Goal: Transaction & Acquisition: Book appointment/travel/reservation

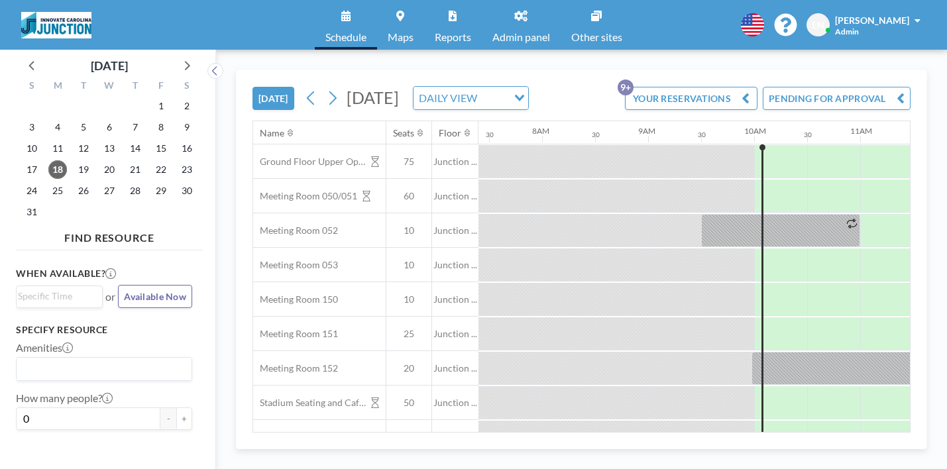
scroll to position [0, 819]
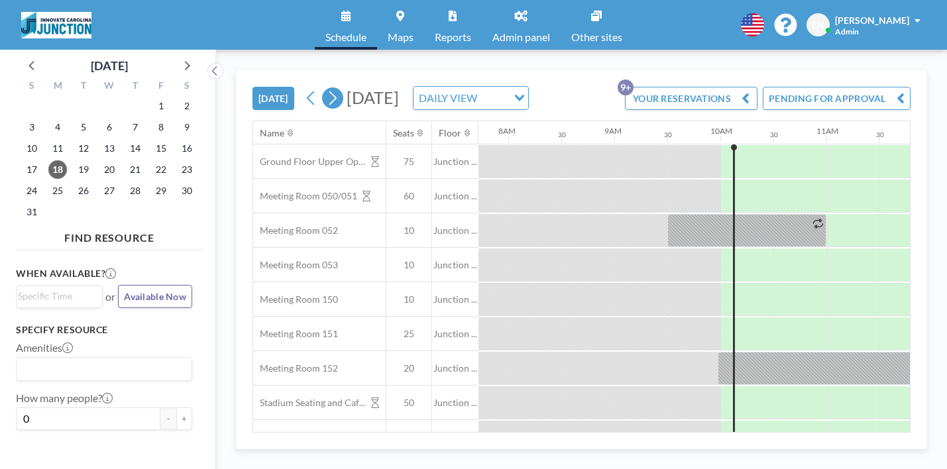
click at [326, 88] on icon at bounding box center [332, 98] width 13 height 20
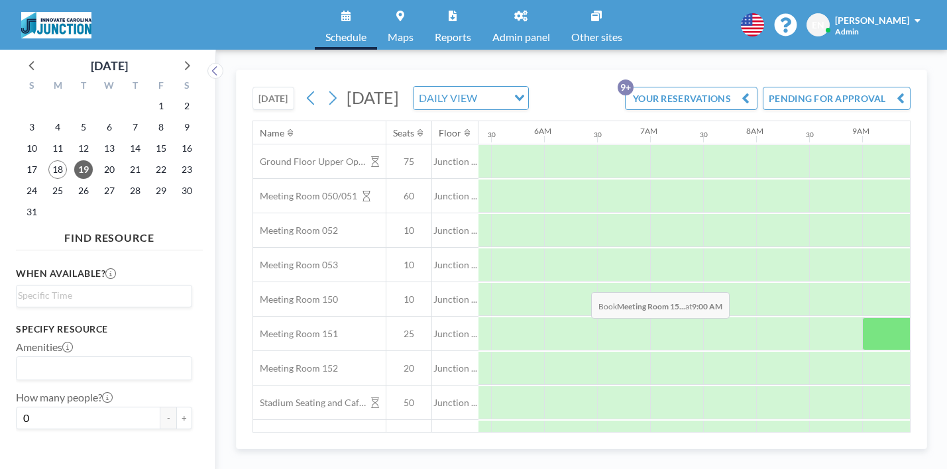
scroll to position [0, 646]
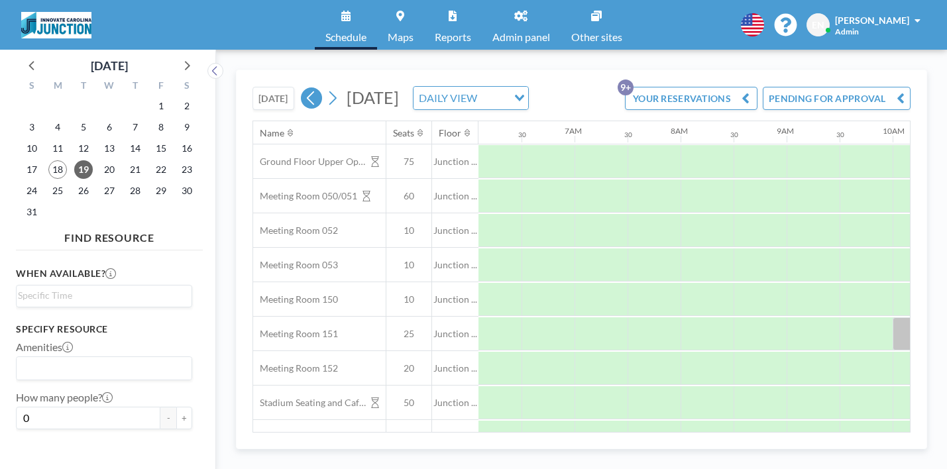
click at [305, 88] on icon at bounding box center [311, 98] width 13 height 20
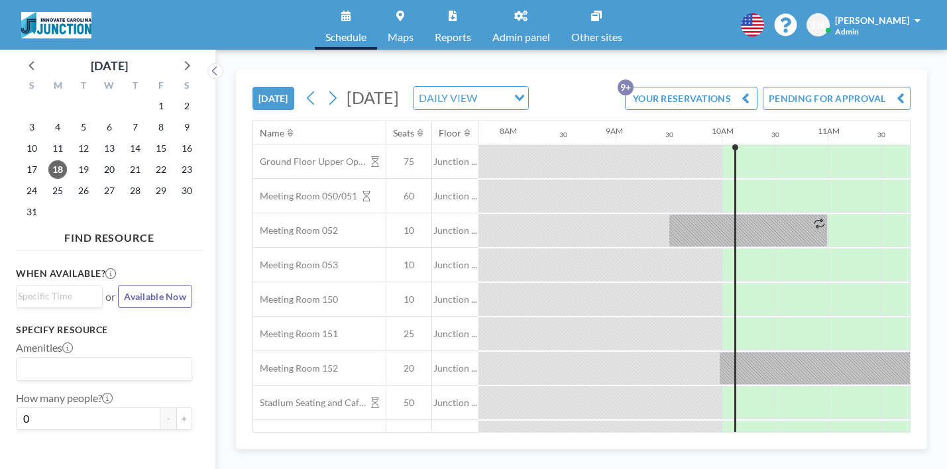
scroll to position [0, 819]
drag, startPoint x: 702, startPoint y: 173, endPoint x: 754, endPoint y: 166, distance: 52.2
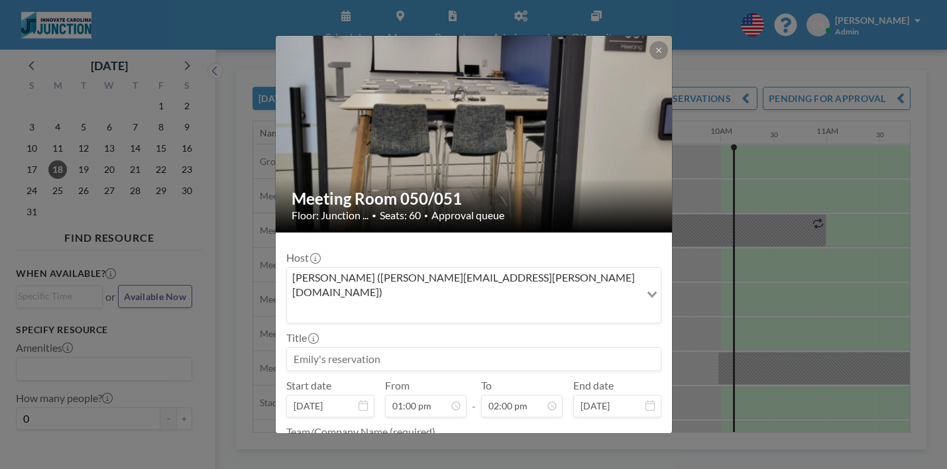
scroll to position [106, 0]
click at [427, 348] on input at bounding box center [474, 359] width 374 height 23
type input "J"
type input "Training"
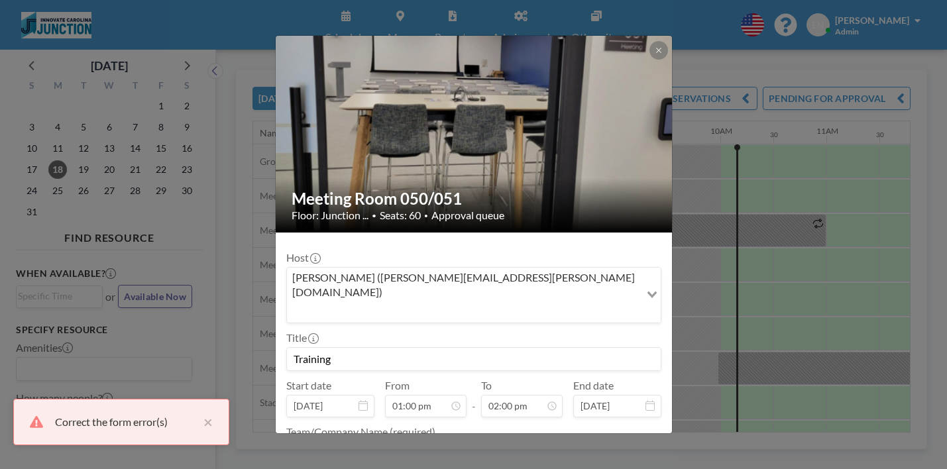
click at [494, 441] on textarea at bounding box center [473, 452] width 375 height 23
type textarea "Innovate"
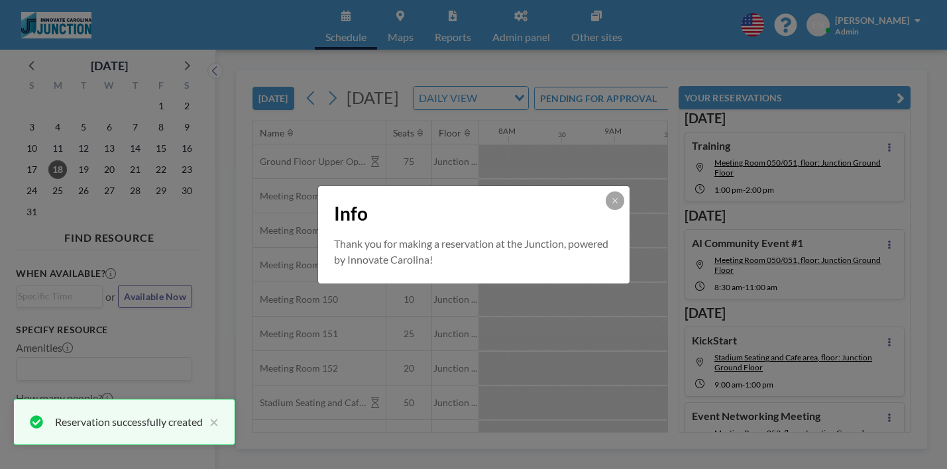
scroll to position [0, 0]
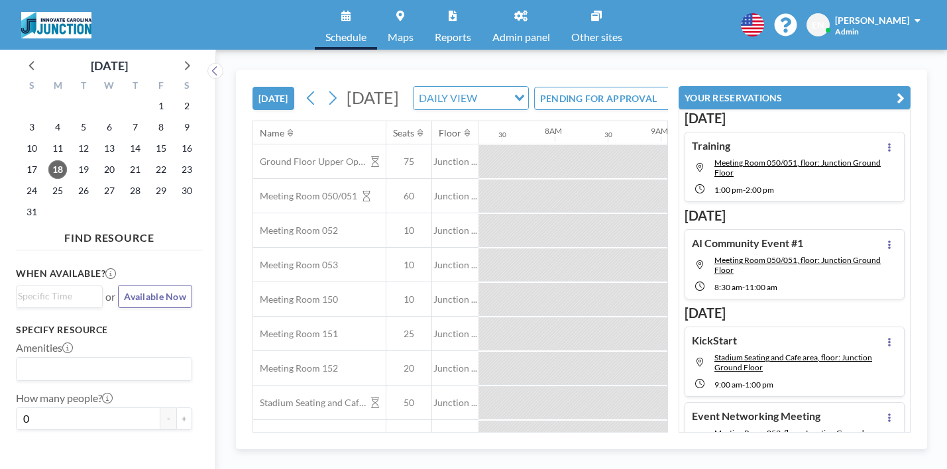
scroll to position [0, 819]
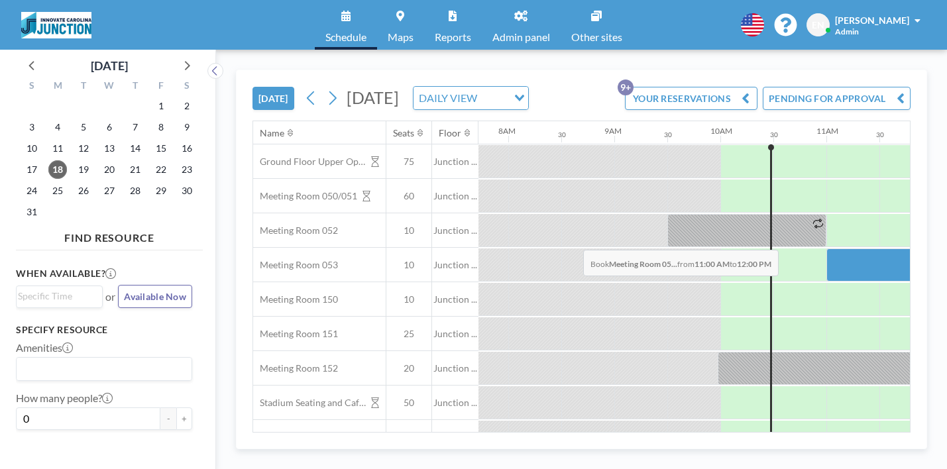
drag, startPoint x: 547, startPoint y: 219, endPoint x: 579, endPoint y: 219, distance: 31.8
click at [826, 249] on div at bounding box center [879, 265] width 106 height 33
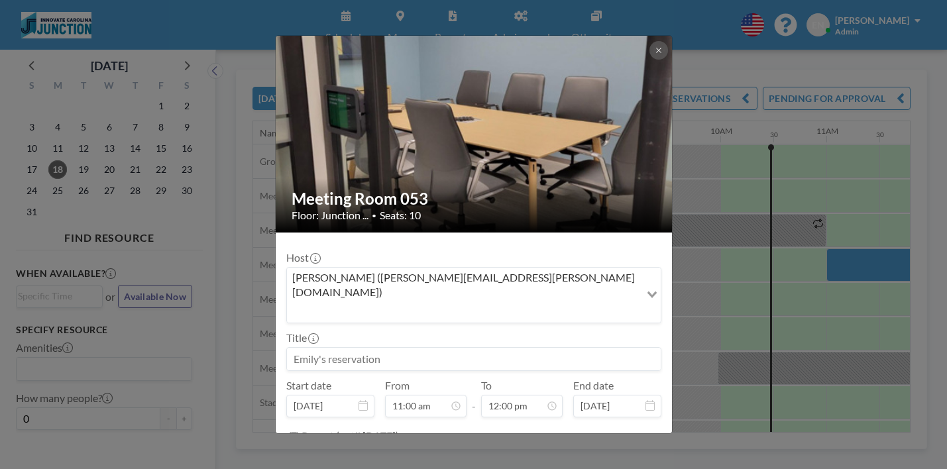
click at [441, 348] on input at bounding box center [474, 359] width 374 height 23
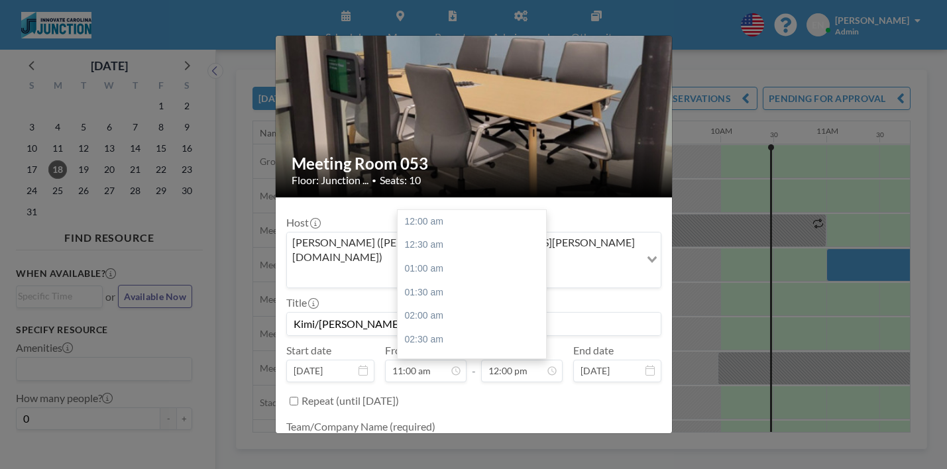
scroll to position [508, 0]
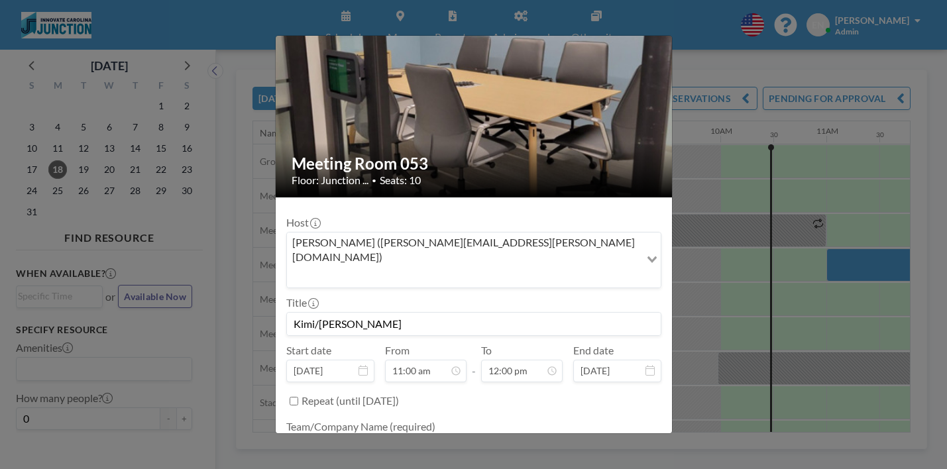
type input "Kimi/[PERSON_NAME]"
click at [404, 436] on textarea at bounding box center [473, 447] width 375 height 23
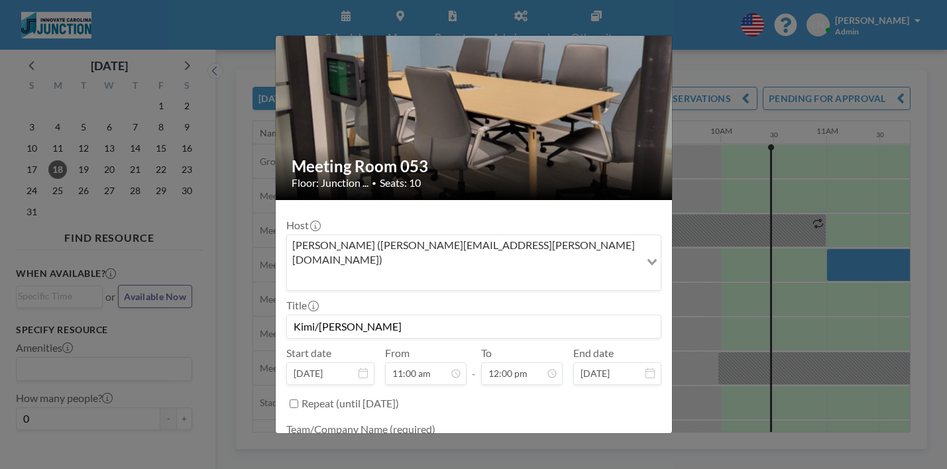
scroll to position [32, 0]
type textarea "Innovate"
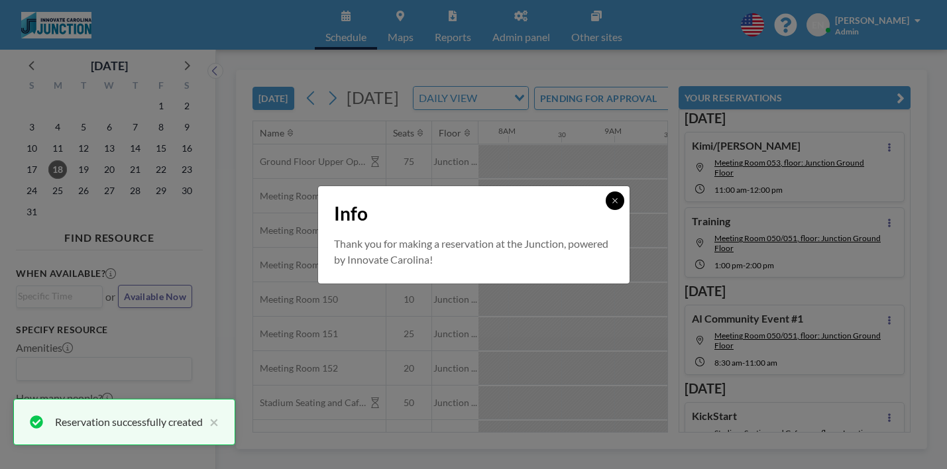
click at [606, 209] on button at bounding box center [615, 201] width 19 height 19
